Goal: Information Seeking & Learning: Find specific fact

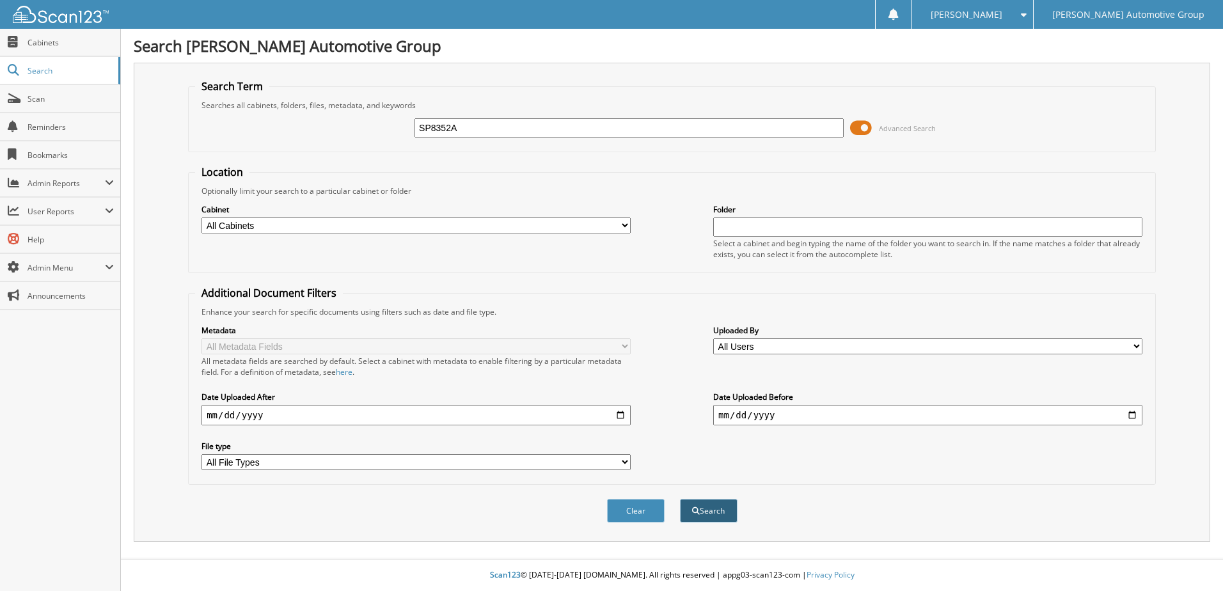
type input "SP8352A"
click at [693, 505] on button "Search" at bounding box center [709, 511] width 58 height 24
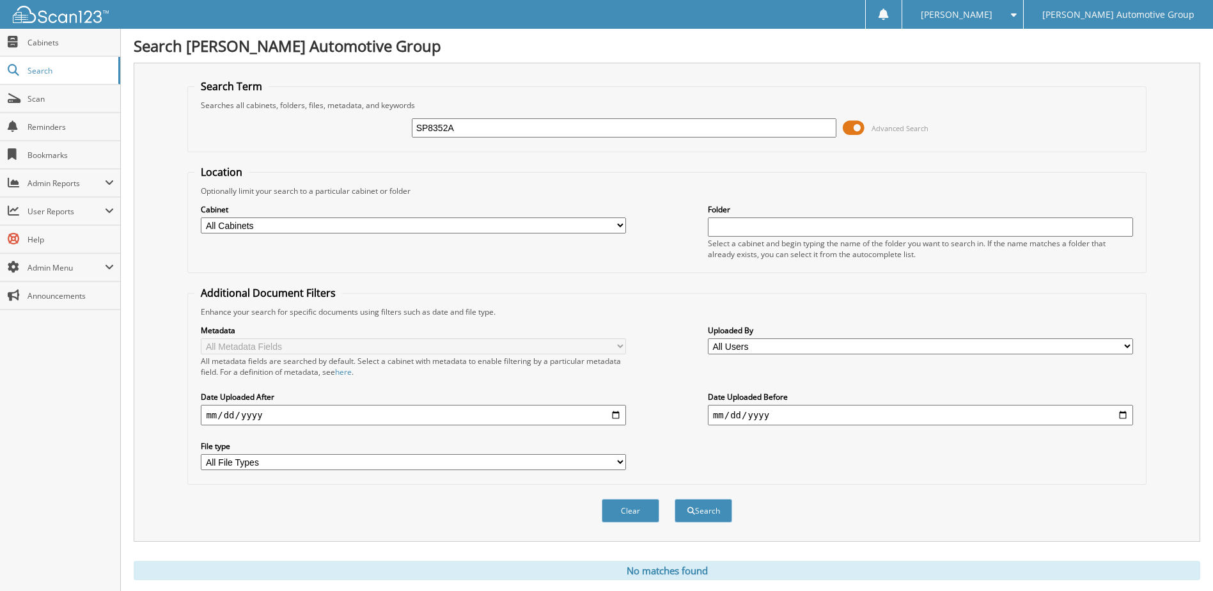
scroll to position [35, 0]
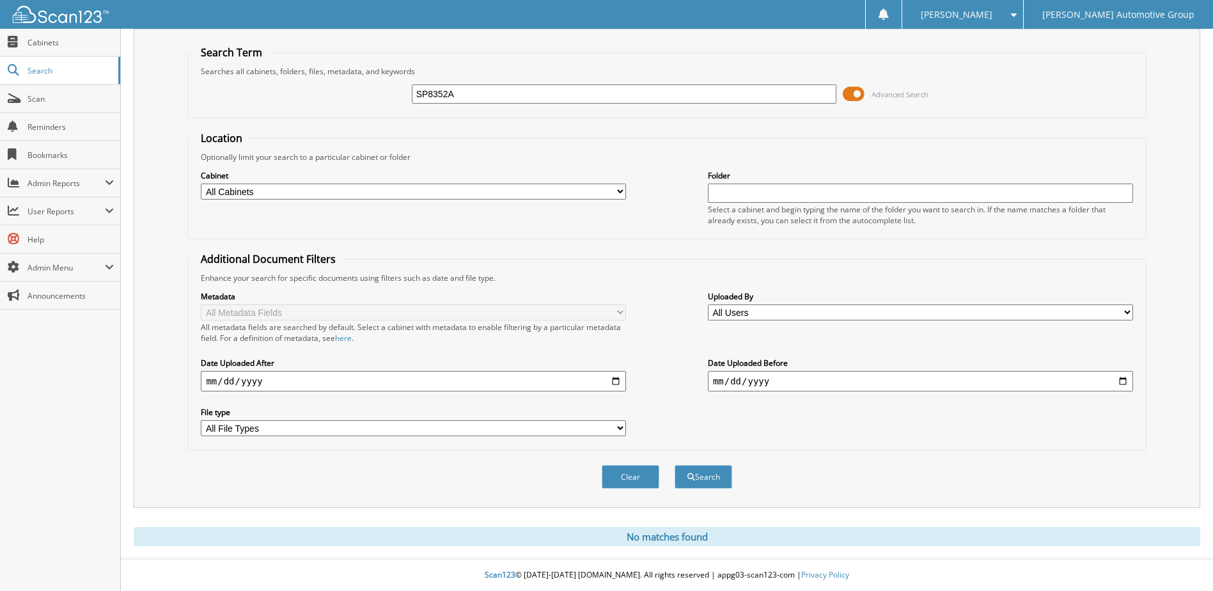
drag, startPoint x: 470, startPoint y: 96, endPoint x: 368, endPoint y: 97, distance: 101.7
click at [368, 96] on div "SP8352A Advanced Search" at bounding box center [666, 94] width 945 height 35
type input "[PERSON_NAME] SP8352A"
click at [713, 480] on button "Search" at bounding box center [704, 477] width 58 height 24
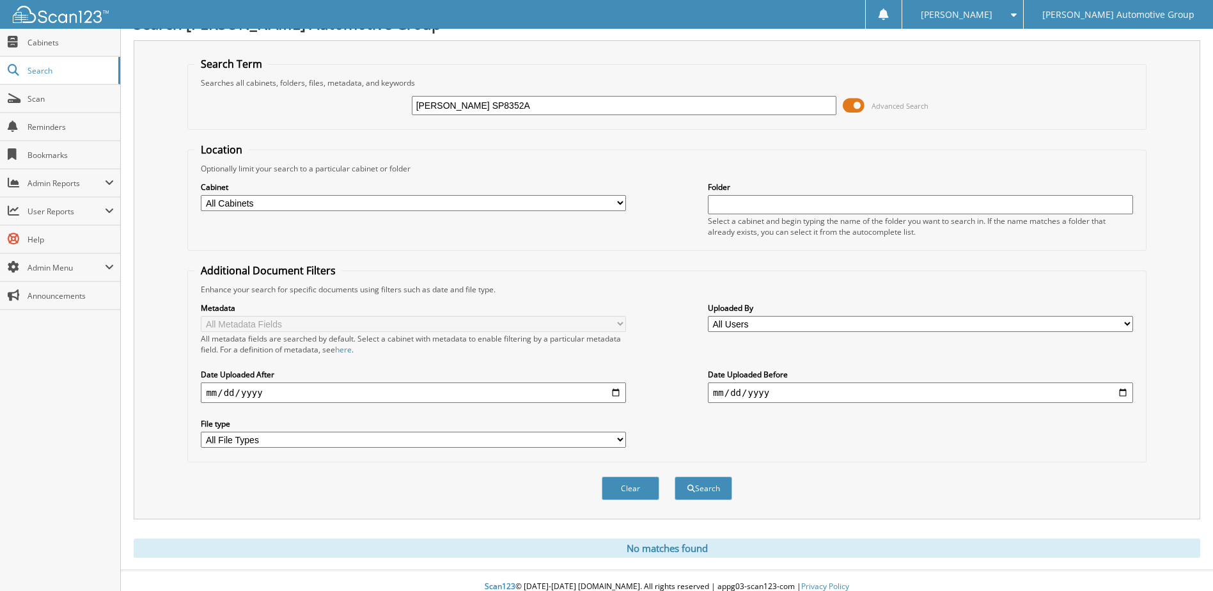
scroll to position [35, 0]
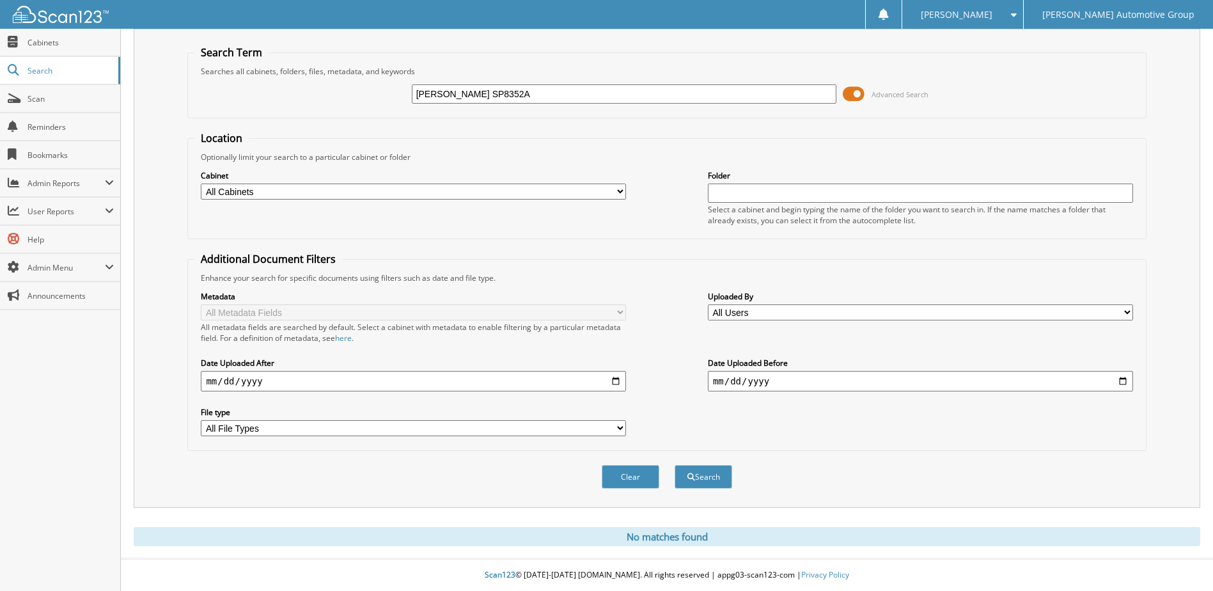
drag, startPoint x: 565, startPoint y: 93, endPoint x: 413, endPoint y: 103, distance: 152.6
click at [416, 100] on input "PERKINS, RODNEY SP8352A" at bounding box center [624, 93] width 425 height 19
type input "SP8352A"
click at [675, 465] on button "Search" at bounding box center [704, 477] width 58 height 24
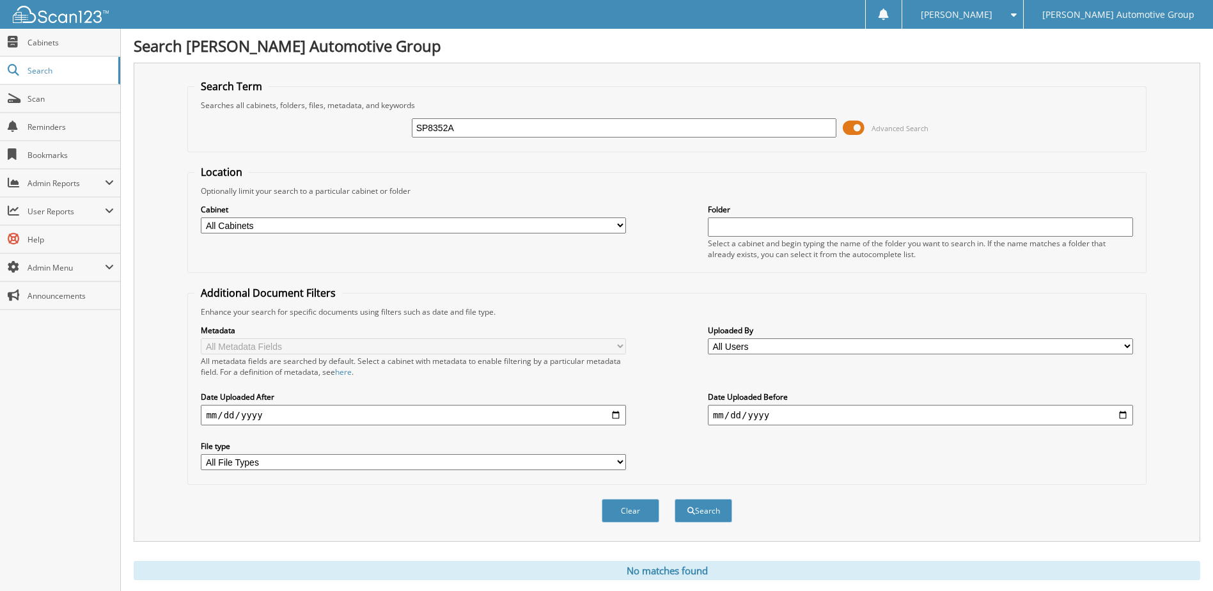
click at [283, 413] on input "date" at bounding box center [413, 415] width 425 height 20
type input "2022-09-22"
click at [675, 499] on button "Search" at bounding box center [704, 511] width 58 height 24
drag, startPoint x: 477, startPoint y: 133, endPoint x: 397, endPoint y: 133, distance: 80.0
click at [397, 133] on div "SP8352A Advanced Search" at bounding box center [666, 128] width 945 height 35
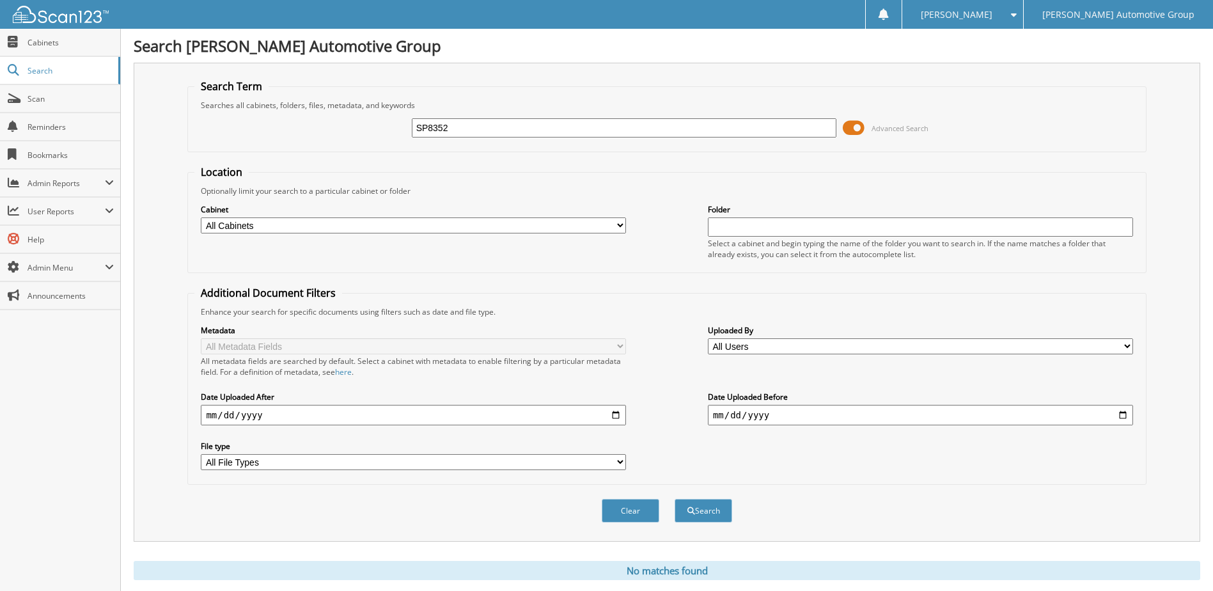
type input "SP8352A"
click at [675, 499] on button "Search" at bounding box center [704, 511] width 58 height 24
click at [283, 226] on select "All Cabinets HY CAR DEALS HY DEALER TRADES / WHOLESALE HY SERVICE RO LOANERS MB…" at bounding box center [413, 225] width 425 height 16
select select "8167"
click at [201, 217] on select "All Cabinets HY CAR DEALS HY DEALER TRADES / WHOLESALE HY SERVICE RO LOANERS MB…" at bounding box center [413, 225] width 425 height 16
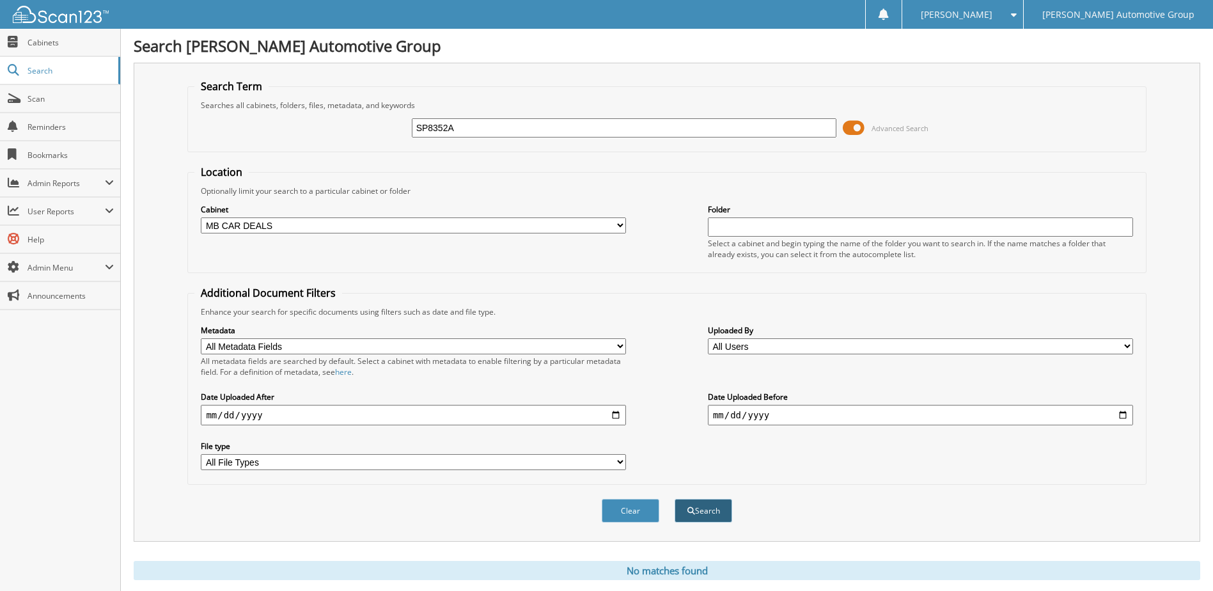
click at [702, 511] on button "Search" at bounding box center [704, 511] width 58 height 24
click at [740, 226] on input "text" at bounding box center [920, 226] width 425 height 19
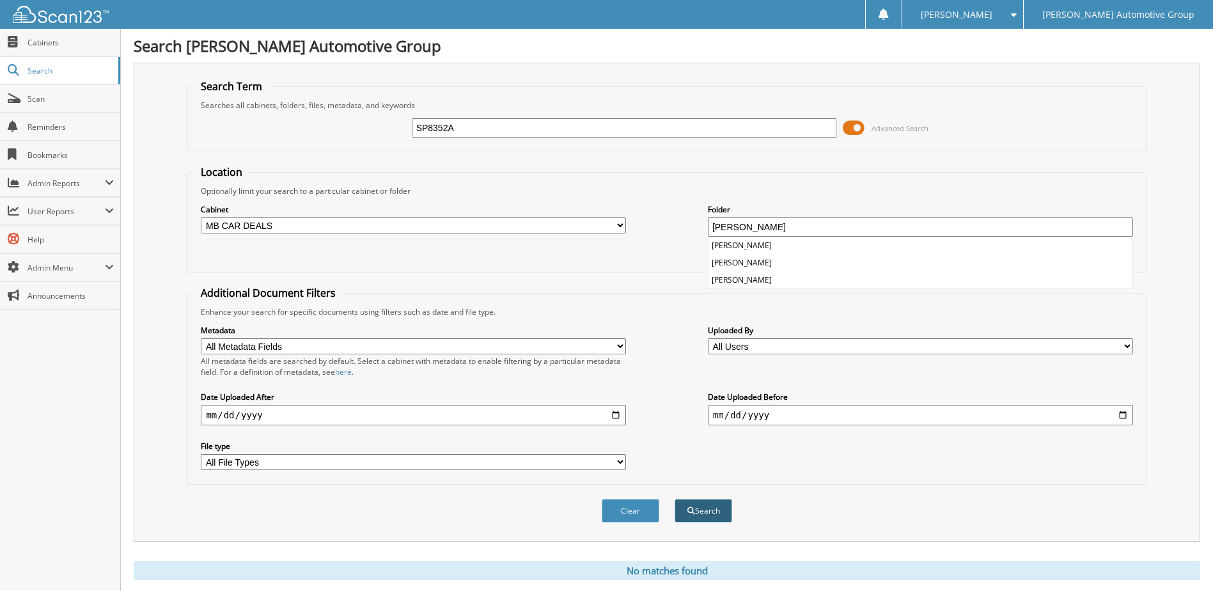
type input "PERKINS"
click at [697, 502] on button "Search" at bounding box center [704, 511] width 58 height 24
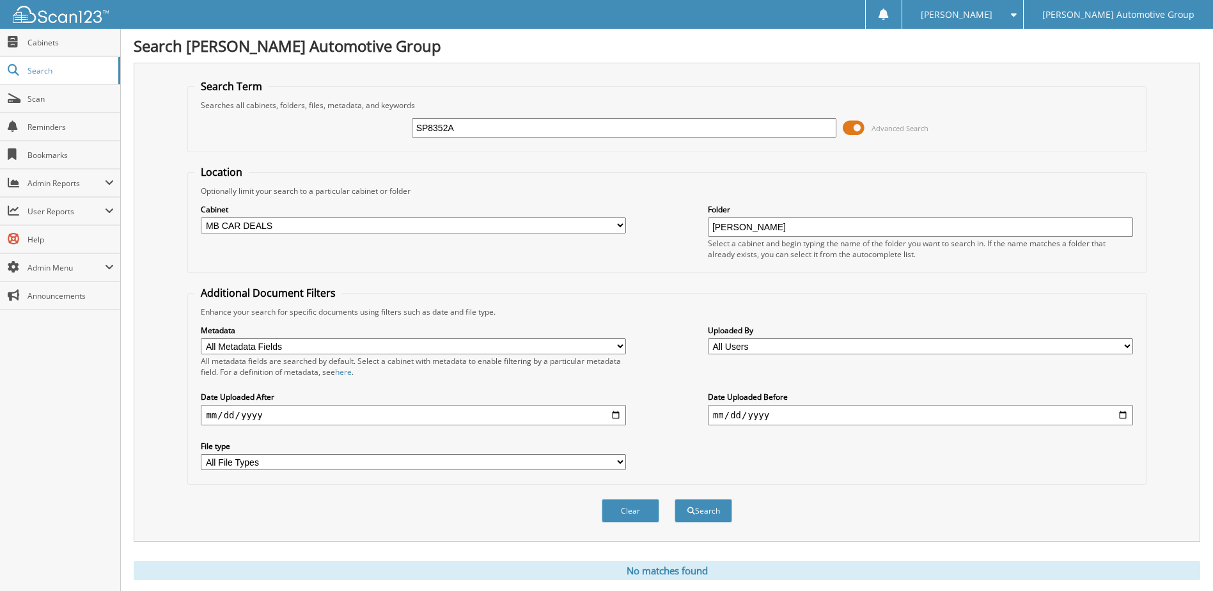
click at [754, 225] on input "[PERSON_NAME]" at bounding box center [920, 226] width 425 height 19
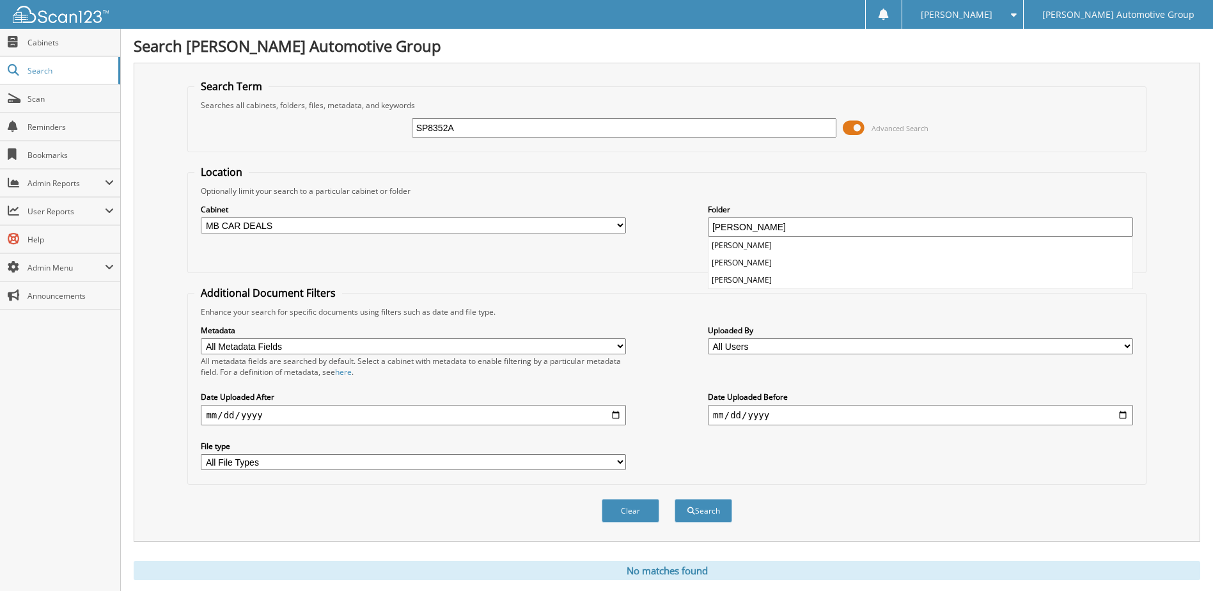
click at [754, 225] on input "[PERSON_NAME]" at bounding box center [920, 226] width 425 height 19
